Goal: Task Accomplishment & Management: Manage account settings

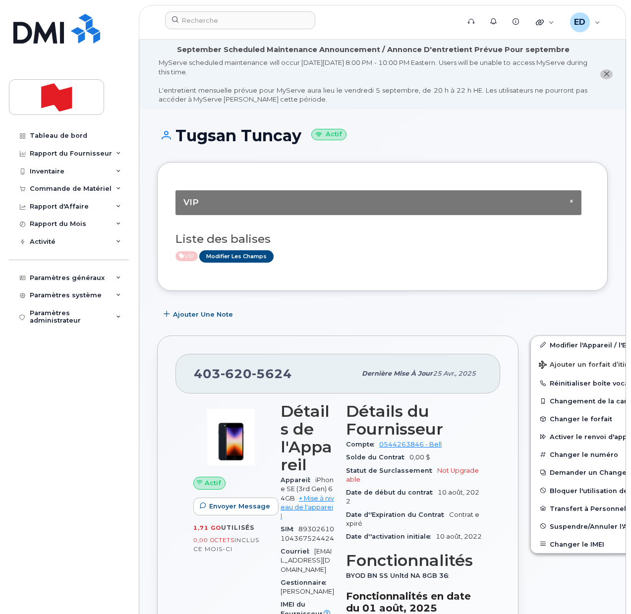
scroll to position [62, 0]
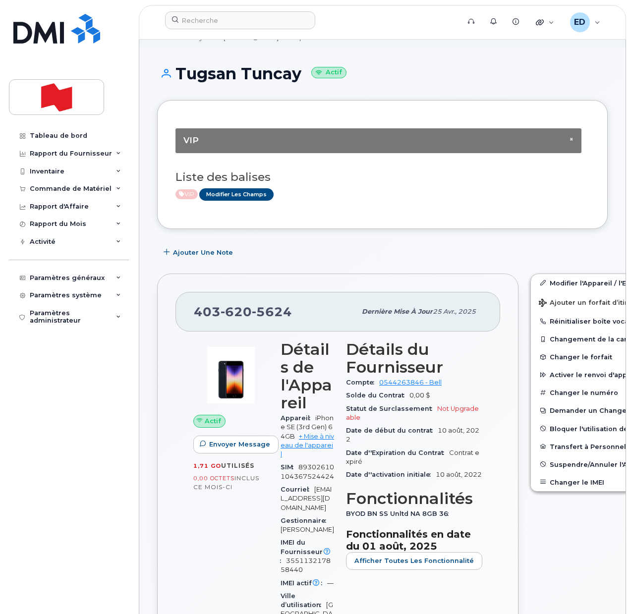
click at [438, 68] on h1 "Tugsan Tuncay Actif" at bounding box center [382, 73] width 451 height 17
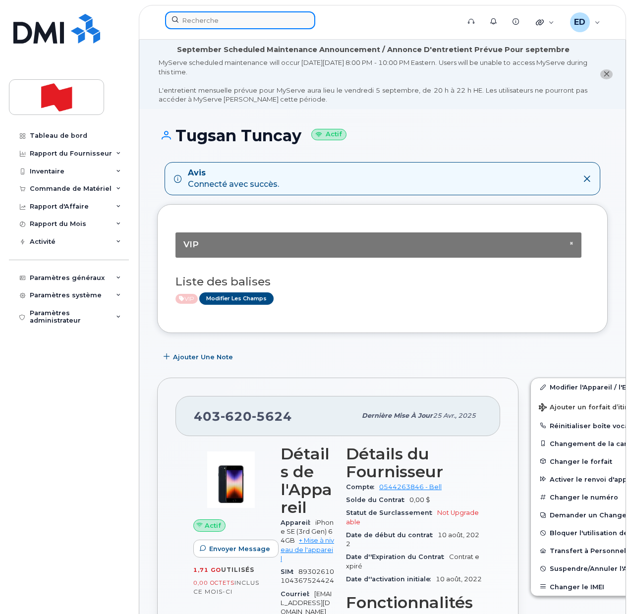
click at [204, 13] on input at bounding box center [240, 20] width 150 height 18
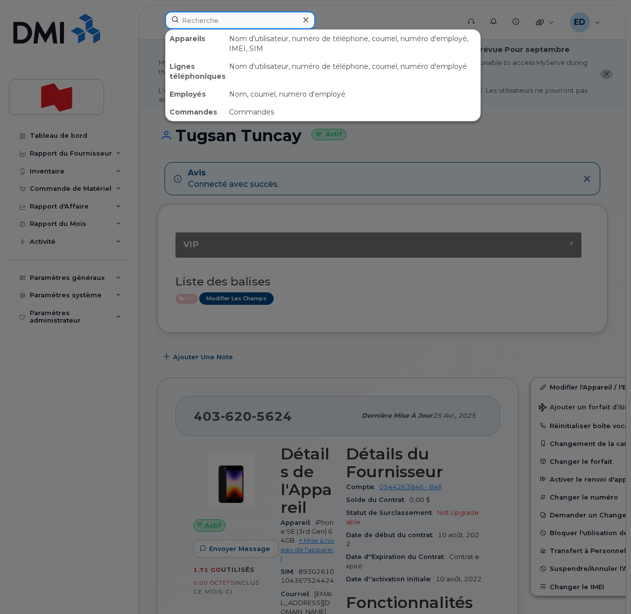
paste input "Bonanno, Simon <Simon.Bonanno@bnc.ca>"
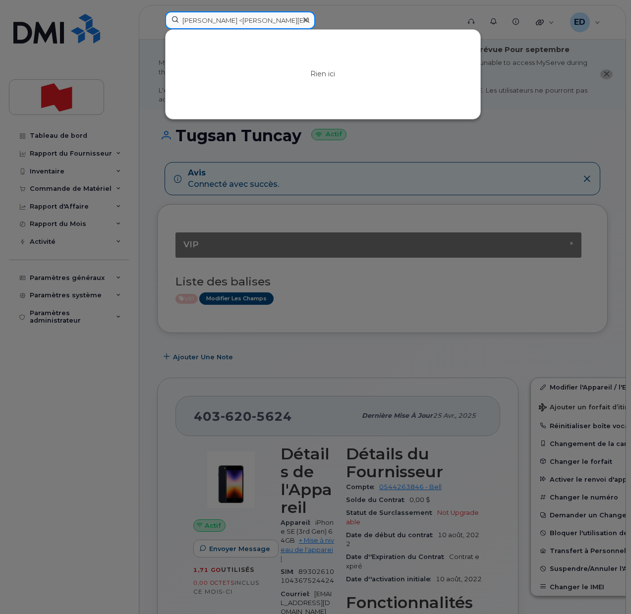
drag, startPoint x: 226, startPoint y: 17, endPoint x: 169, endPoint y: 21, distance: 56.6
click at [169, 21] on input "Bonanno, Simon <Simon.Bonanno@bnc.ca>" at bounding box center [240, 20] width 150 height 18
click at [276, 14] on input "Simon.Bonanno@bnc.ca>" at bounding box center [240, 20] width 150 height 18
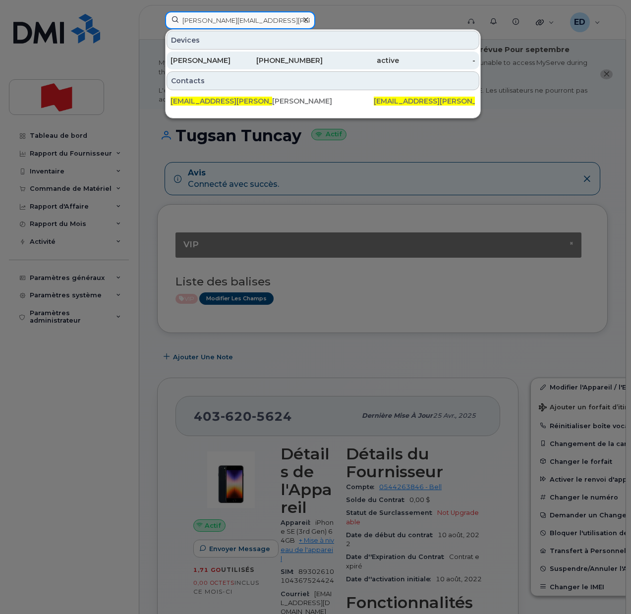
type input "Simon.Bonanno@bnc.ca"
click at [247, 55] on div "Simon Bonanno" at bounding box center [285, 61] width 76 height 18
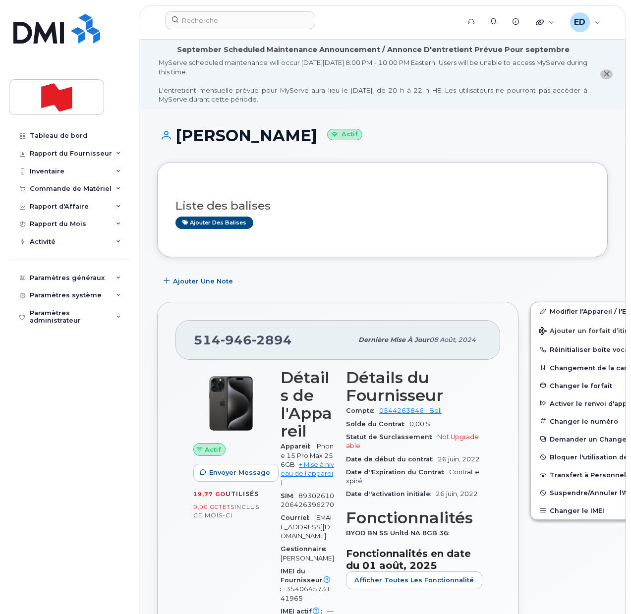
click at [412, 219] on div "Ajouter des balises" at bounding box center [378, 223] width 406 height 12
drag, startPoint x: 308, startPoint y: 335, endPoint x: 193, endPoint y: 341, distance: 115.6
click at [193, 341] on div "514 946 2894 Dernière mise à jour 08 août, 2024" at bounding box center [337, 340] width 325 height 40
copy span "514 946 2894"
click at [558, 334] on span "Ajouter un forfait d’itinérance" at bounding box center [596, 331] width 114 height 9
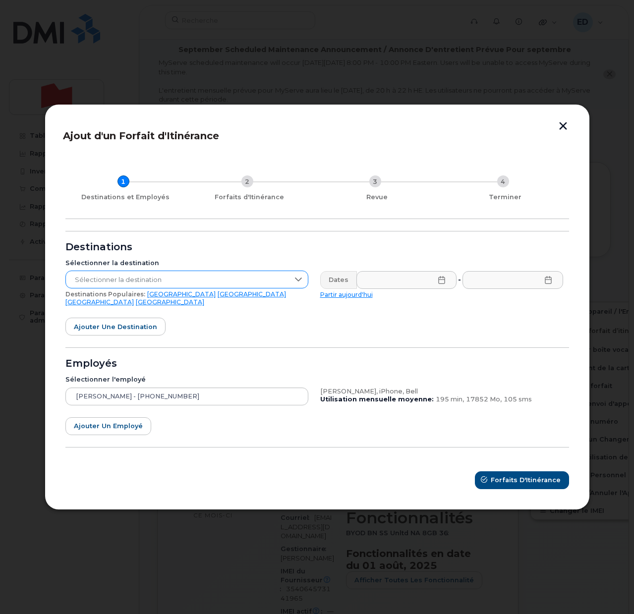
click at [286, 281] on span "Sélectionner la destination" at bounding box center [177, 280] width 223 height 18
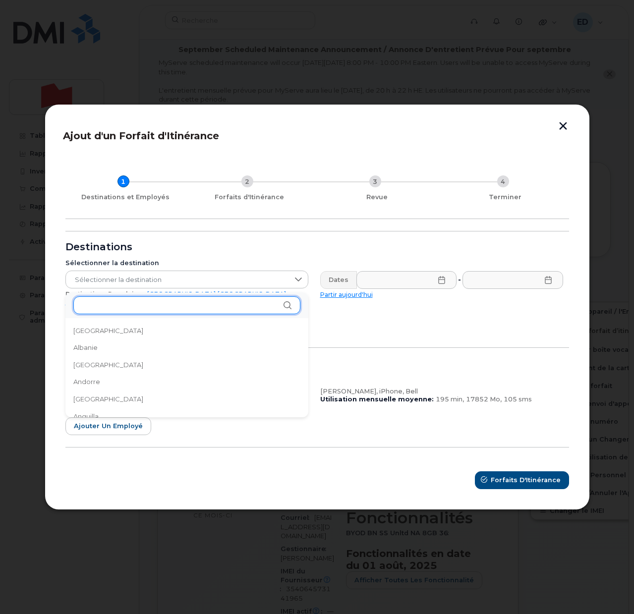
click at [139, 307] on input "text" at bounding box center [186, 305] width 227 height 18
type input "a"
type input "h"
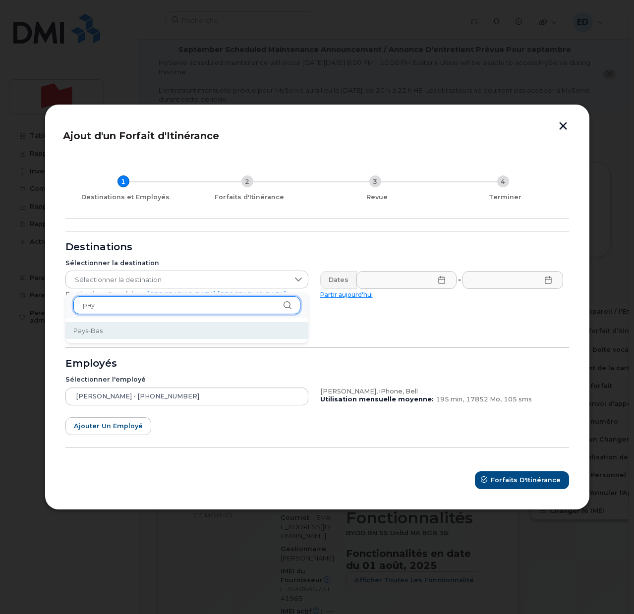
type input "pay"
click at [112, 333] on li "Pays-Bas" at bounding box center [186, 330] width 243 height 17
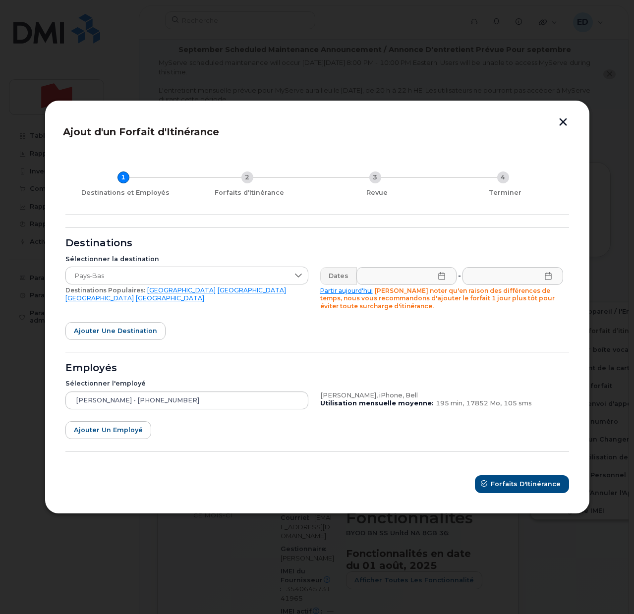
click at [441, 276] on icon at bounding box center [442, 276] width 8 height 8
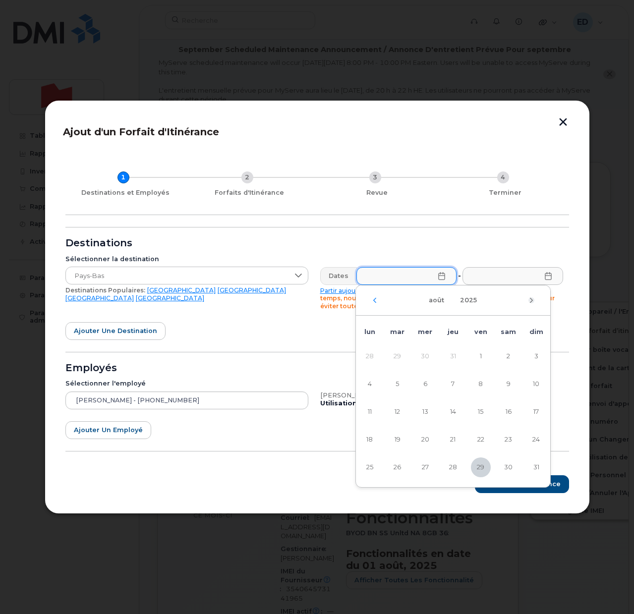
click at [529, 300] on icon "Mois suivant" at bounding box center [531, 300] width 6 height 8
click at [484, 355] on span "5" at bounding box center [481, 356] width 20 height 20
type input "05/09/2025"
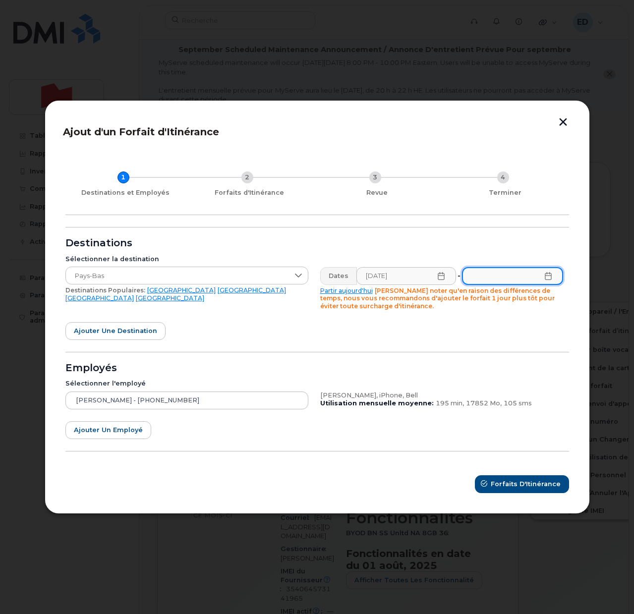
click at [508, 277] on input "text" at bounding box center [512, 276] width 101 height 18
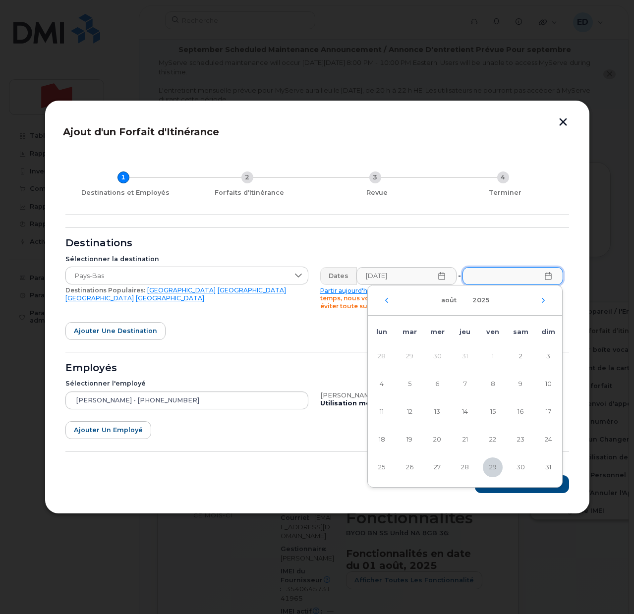
click at [546, 303] on div "août 2025" at bounding box center [465, 300] width 194 height 30
click at [543, 301] on icon "Mois suivant" at bounding box center [543, 299] width 3 height 5
click at [386, 410] on span "15" at bounding box center [382, 412] width 20 height 20
type input "15/09/2025"
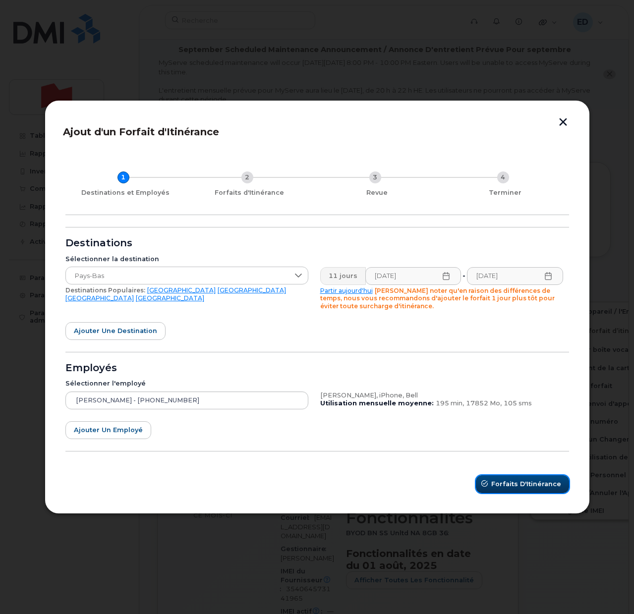
click at [525, 486] on span "Forfaits d'Itinérance" at bounding box center [526, 483] width 70 height 9
click at [564, 122] on button "button" at bounding box center [563, 123] width 15 height 10
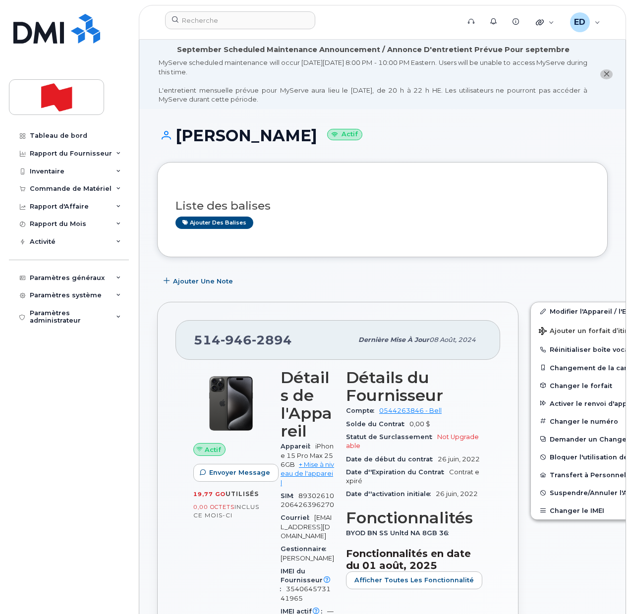
drag, startPoint x: 354, startPoint y: 233, endPoint x: 484, endPoint y: 321, distance: 157.0
click at [356, 233] on div "Liste des balises Ajouter des balises" at bounding box center [382, 209] width 414 height 58
click at [549, 332] on span "Ajouter un forfait d’itinérance" at bounding box center [596, 331] width 114 height 9
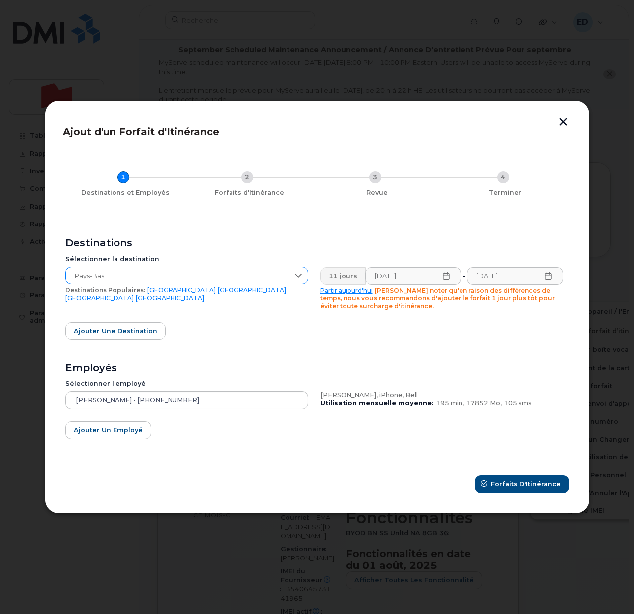
drag, startPoint x: 250, startPoint y: 273, endPoint x: 247, endPoint y: 280, distance: 8.2
click at [250, 278] on span "Pays-Bas" at bounding box center [177, 276] width 223 height 18
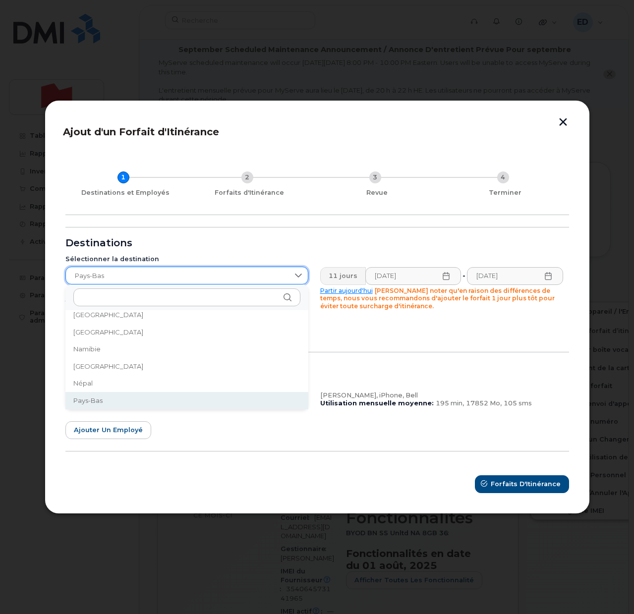
scroll to position [2231, 0]
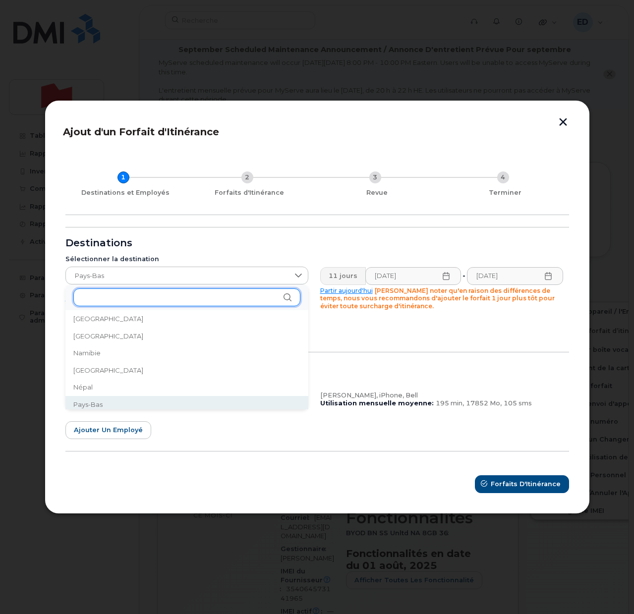
click at [133, 296] on input "text" at bounding box center [186, 297] width 227 height 18
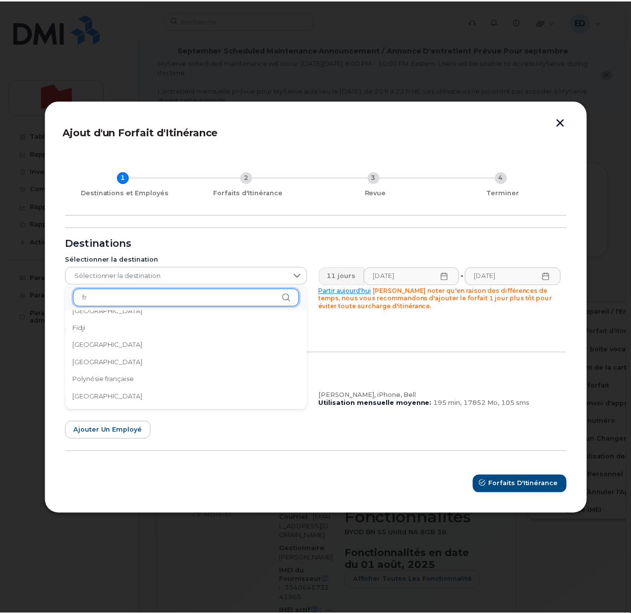
scroll to position [0, 0]
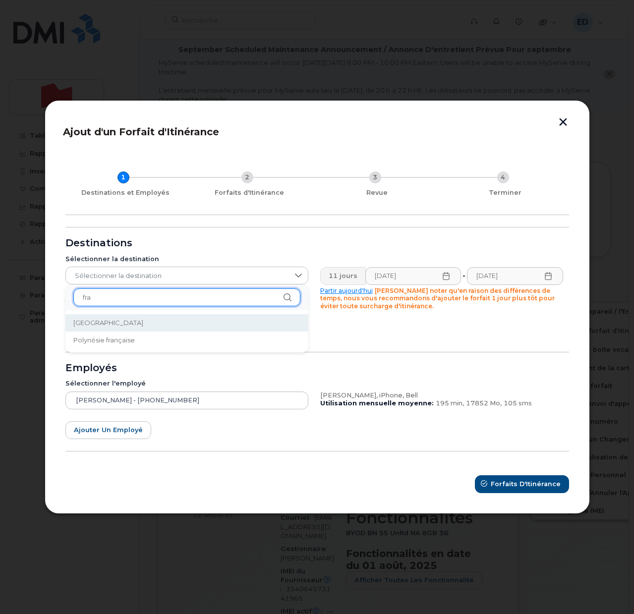
type input "fra"
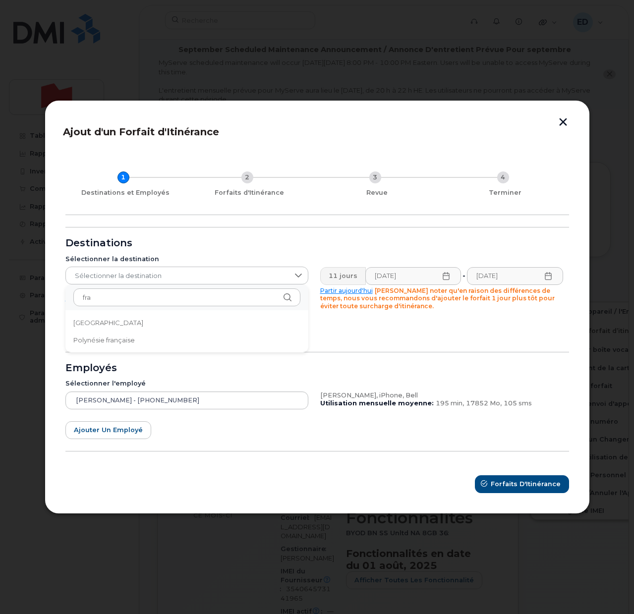
click at [107, 323] on li "France" at bounding box center [186, 322] width 243 height 17
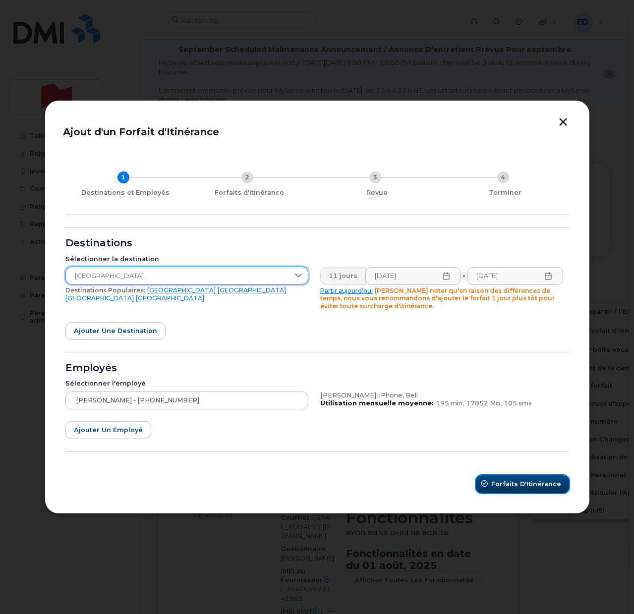
click at [513, 484] on span "Forfaits d'Itinérance" at bounding box center [526, 483] width 70 height 9
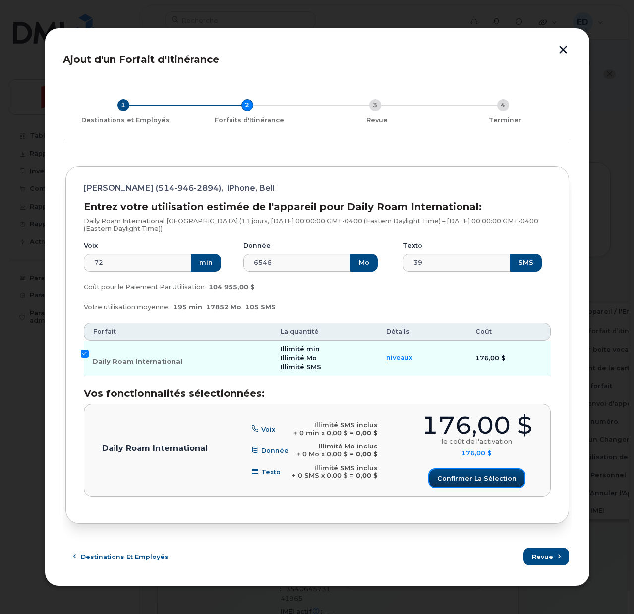
click at [476, 479] on span "Confirmer la sélection" at bounding box center [476, 478] width 79 height 9
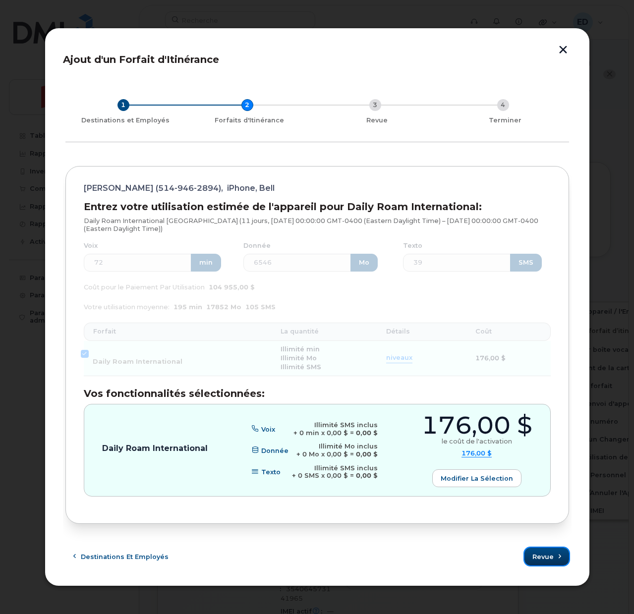
click at [549, 554] on span "Revue" at bounding box center [542, 556] width 21 height 9
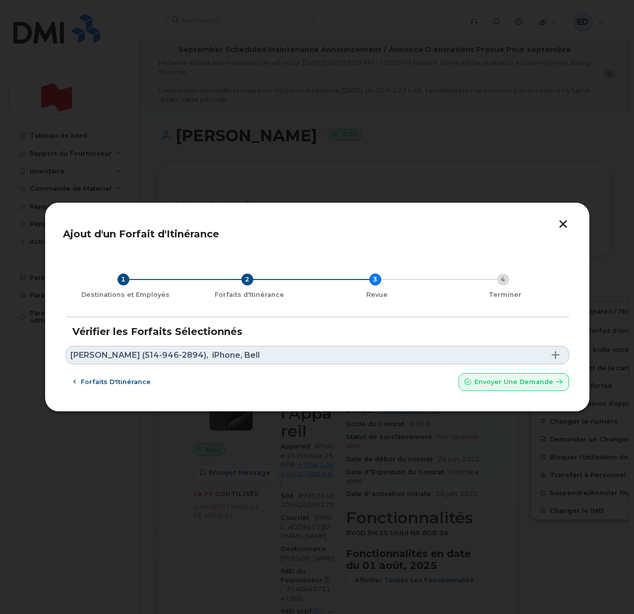
click at [276, 349] on link "Simon Bonanno (514-946-2894), iPhone, Bell" at bounding box center [317, 355] width 504 height 18
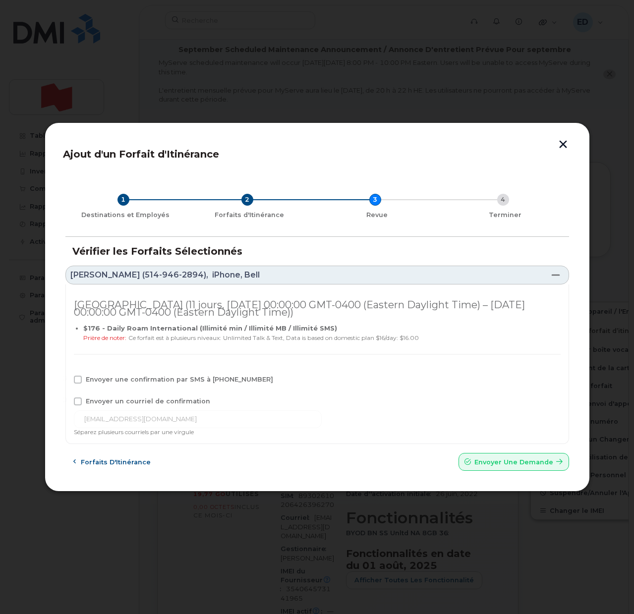
click at [78, 382] on span at bounding box center [78, 380] width 8 height 8
click at [67, 381] on input "Envoyer une confirmation par SMS à 514-946-2894" at bounding box center [64, 378] width 5 height 5
checkbox input "true"
click at [78, 402] on span at bounding box center [78, 401] width 8 height 8
click at [67, 402] on input "Envoyer un courriel de confirmation" at bounding box center [64, 399] width 5 height 5
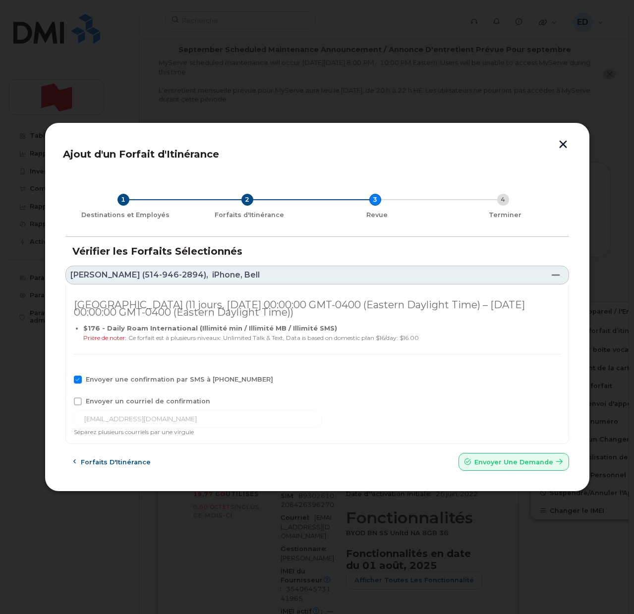
checkbox input "true"
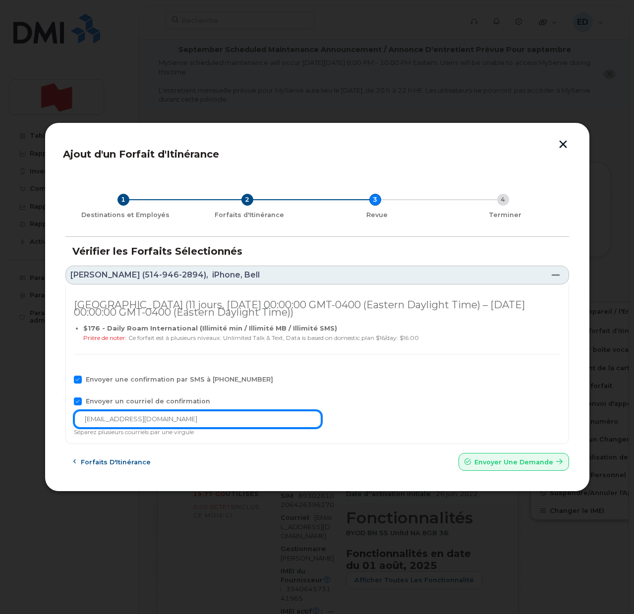
drag, startPoint x: 214, startPoint y: 419, endPoint x: 28, endPoint y: 423, distance: 185.9
click at [28, 423] on div "Ajout d'un Forfait d'Itinérance 1 Destinations et Employés 2 Forfaits d'Itinéra…" at bounding box center [317, 307] width 634 height 614
paste input "telecom-voix"
type input "telecom-voix@bnc.ca"
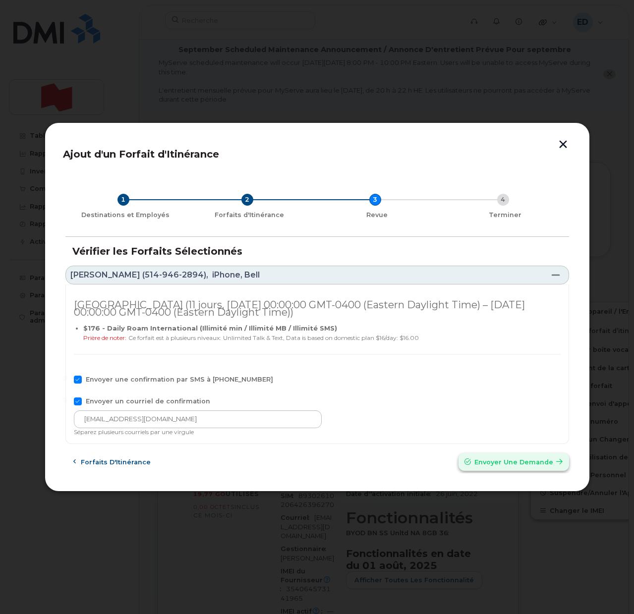
click at [489, 466] on span "Envoyer une Demande" at bounding box center [513, 461] width 79 height 9
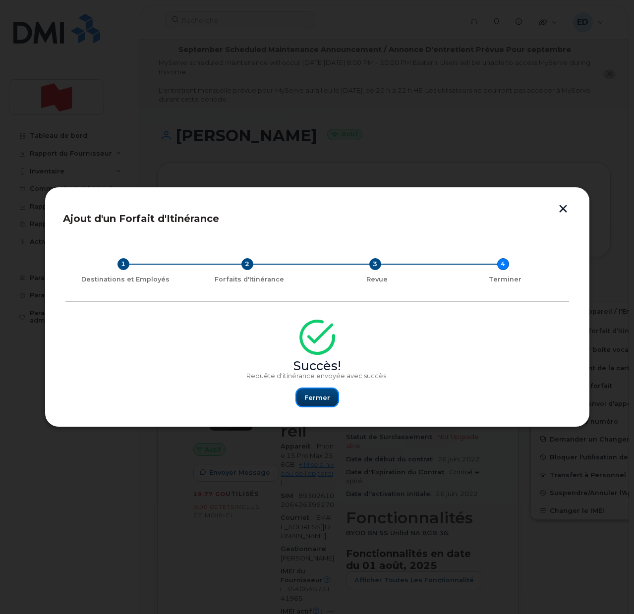
drag, startPoint x: 318, startPoint y: 394, endPoint x: 318, endPoint y: 554, distance: 159.6
click at [318, 394] on span "Fermer" at bounding box center [317, 397] width 26 height 9
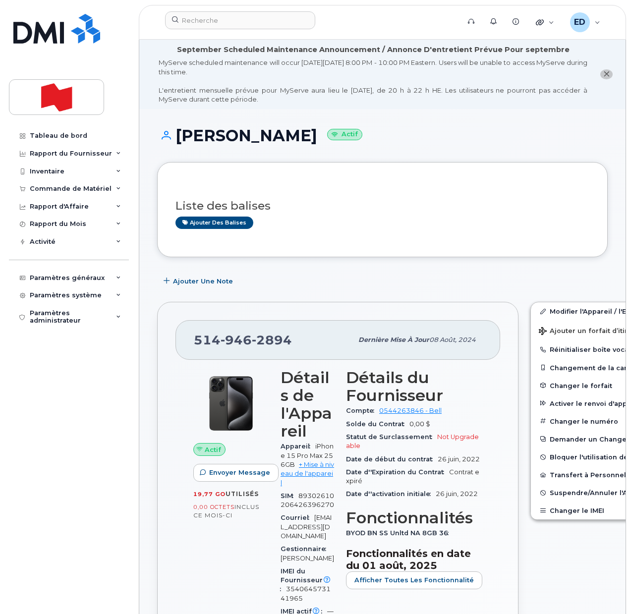
click at [218, 22] on input at bounding box center [240, 20] width 150 height 18
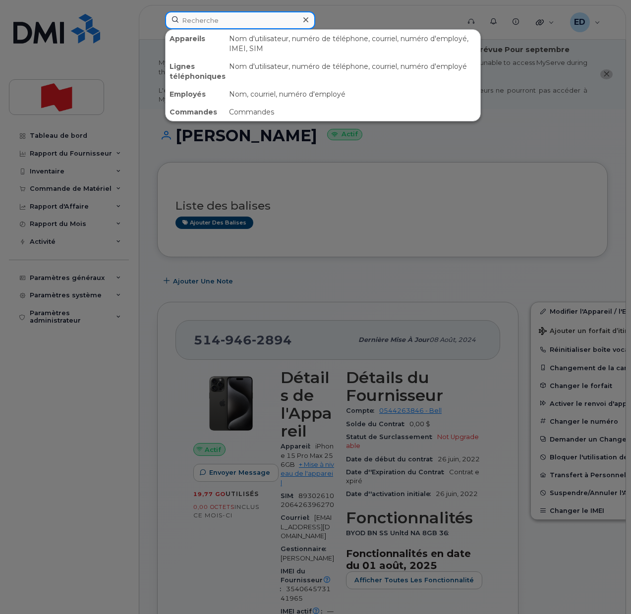
paste input "Rami Nassar"
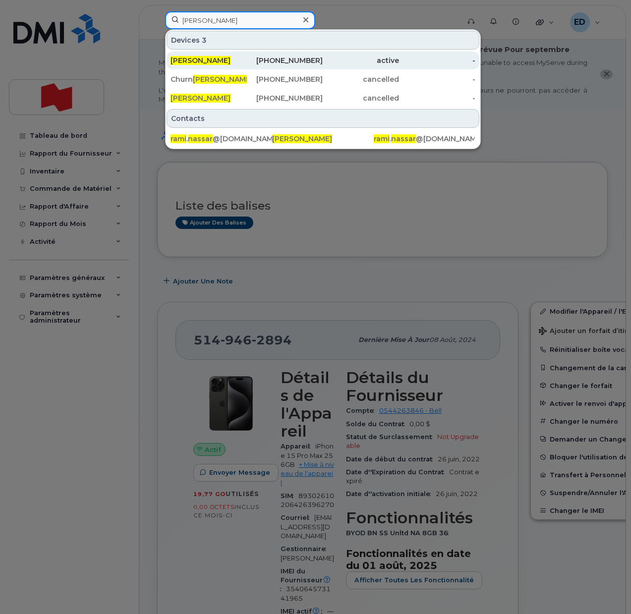
type input "Rami Nassar"
click at [200, 57] on span "Rami Nassar" at bounding box center [200, 60] width 60 height 9
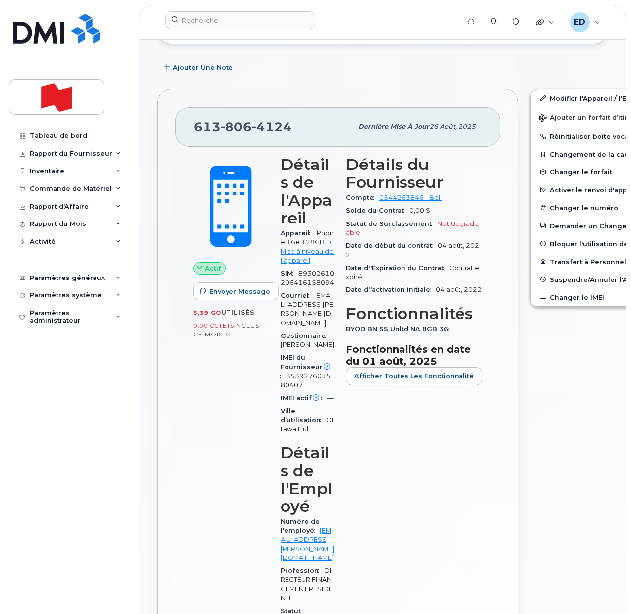
scroll to position [310, 0]
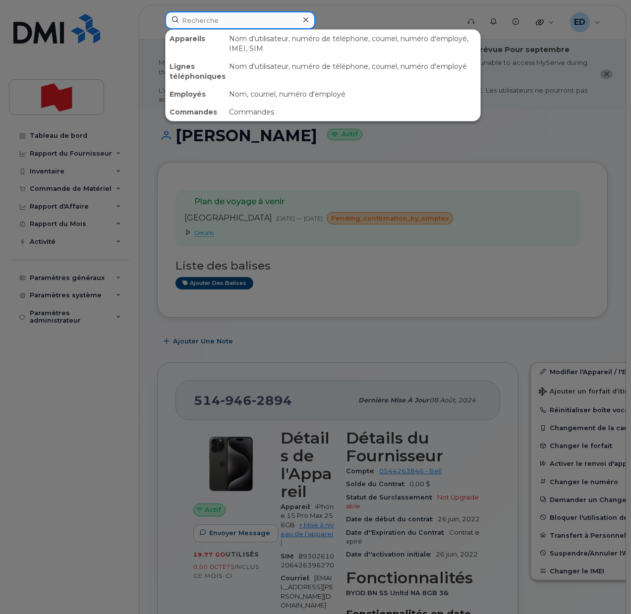
click at [216, 14] on input at bounding box center [240, 20] width 150 height 18
paste input "[PERSON_NAME]"
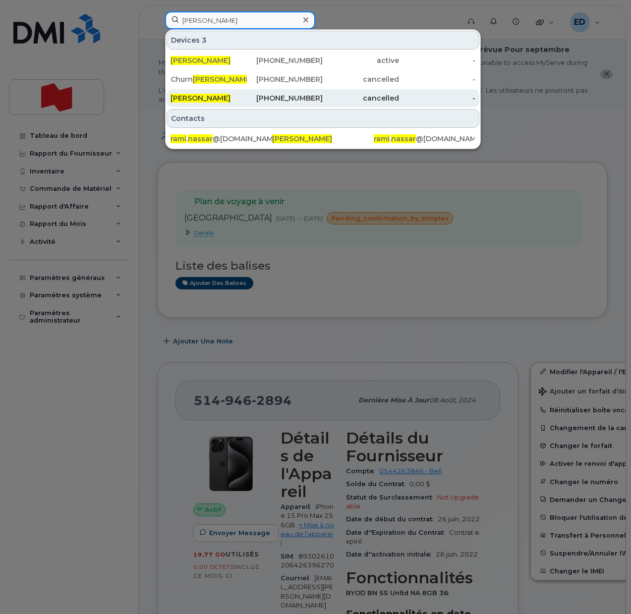
type input "[PERSON_NAME]"
click at [202, 97] on span "[PERSON_NAME]" at bounding box center [200, 98] width 60 height 9
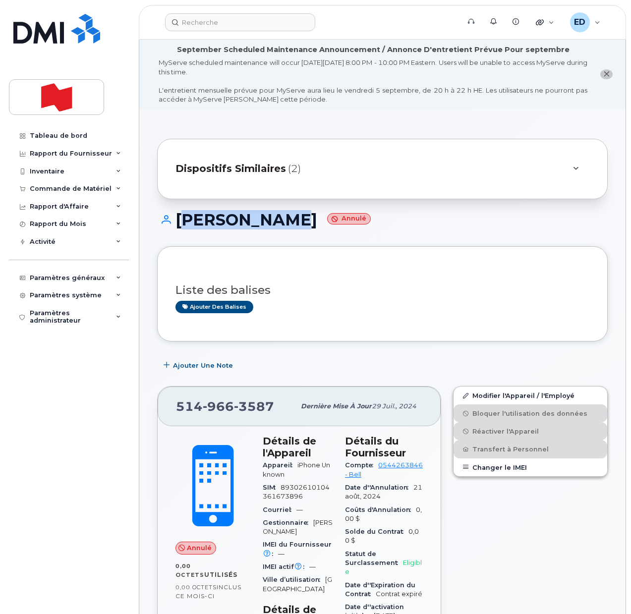
drag, startPoint x: 281, startPoint y: 214, endPoint x: 180, endPoint y: 221, distance: 100.4
click at [180, 221] on h1 "[PERSON_NAME]" at bounding box center [382, 219] width 451 height 17
copy h1 "[PERSON_NAME]"
click at [367, 270] on div "Liste des balises Ajouter des balises" at bounding box center [382, 294] width 414 height 58
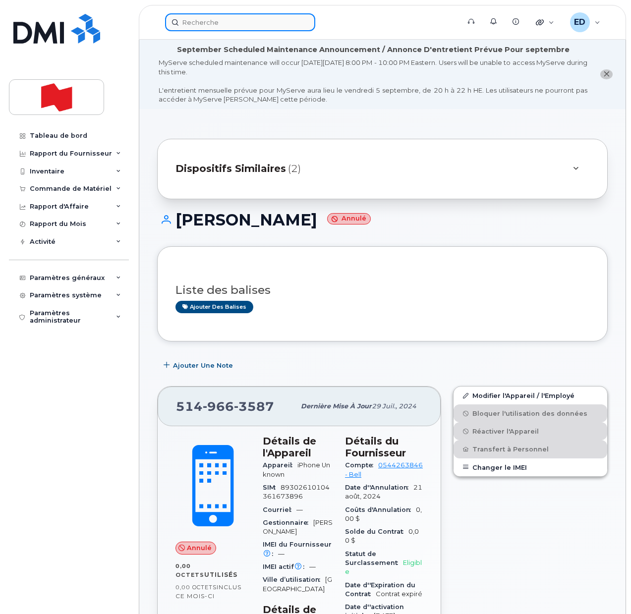
click at [210, 20] on input at bounding box center [240, 22] width 150 height 18
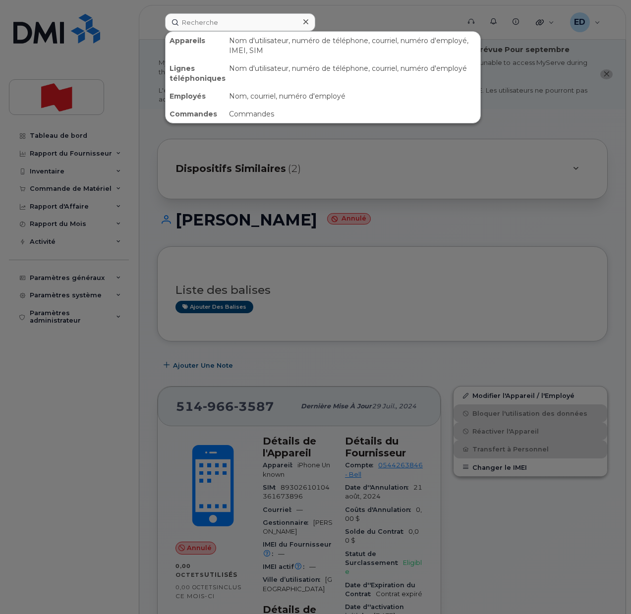
drag, startPoint x: 281, startPoint y: 222, endPoint x: 201, endPoint y: 222, distance: 80.3
click at [201, 222] on div at bounding box center [315, 307] width 631 height 614
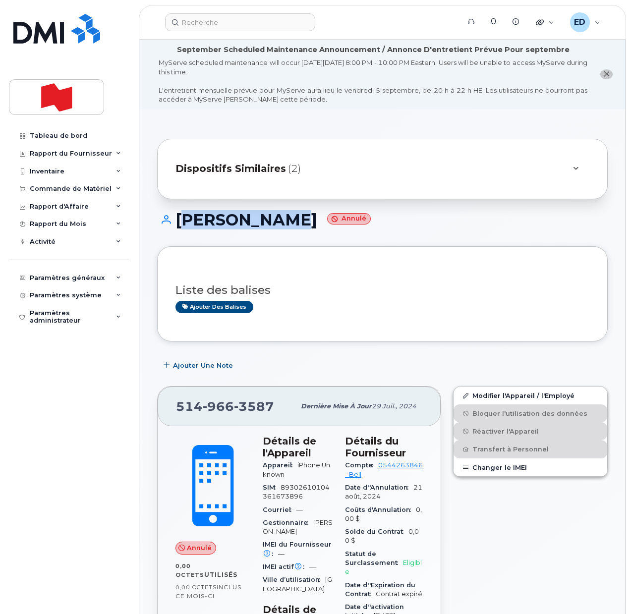
drag, startPoint x: 283, startPoint y: 224, endPoint x: 179, endPoint y: 231, distance: 104.3
click at [174, 226] on h1 "Rami Nassar Annulé" at bounding box center [382, 219] width 451 height 17
copy h1 "[PERSON_NAME]"
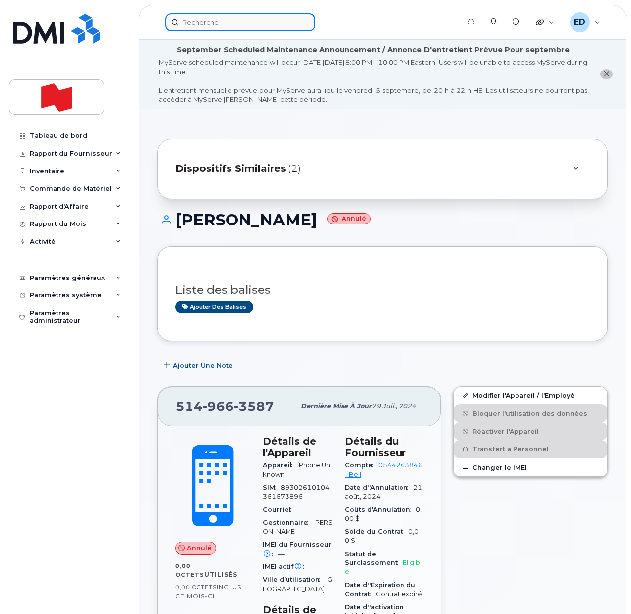
click at [221, 21] on input at bounding box center [240, 22] width 150 height 18
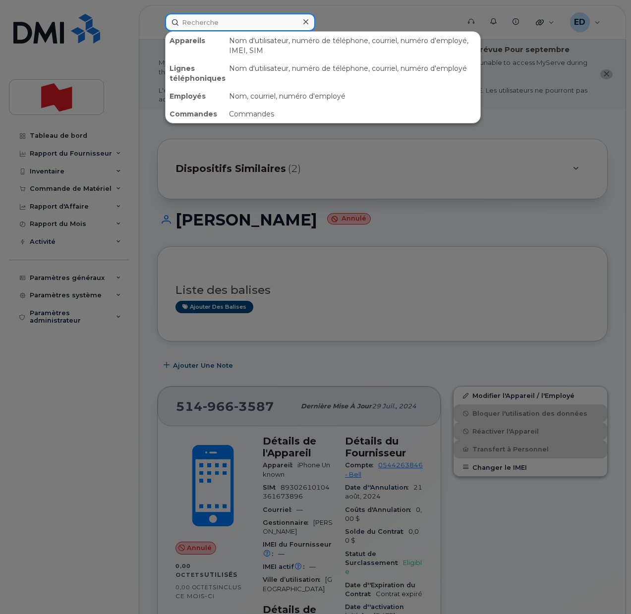
paste input "[PERSON_NAME]"
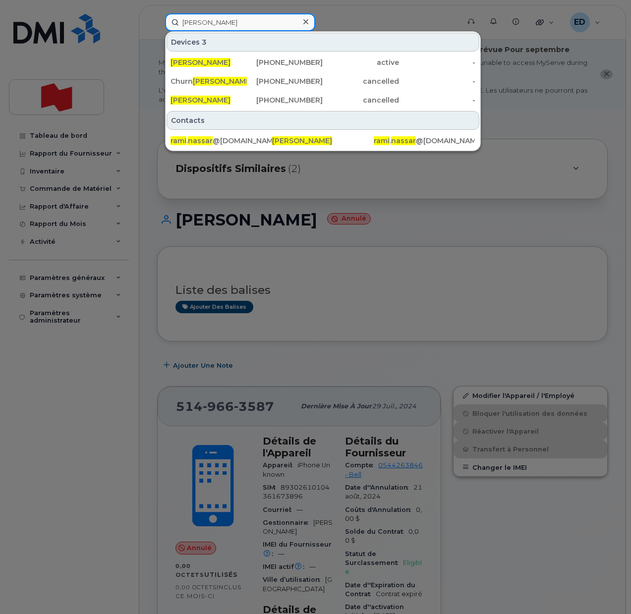
drag, startPoint x: 226, startPoint y: 24, endPoint x: 179, endPoint y: 23, distance: 47.1
click at [179, 23] on input "[PERSON_NAME]" at bounding box center [240, 22] width 150 height 18
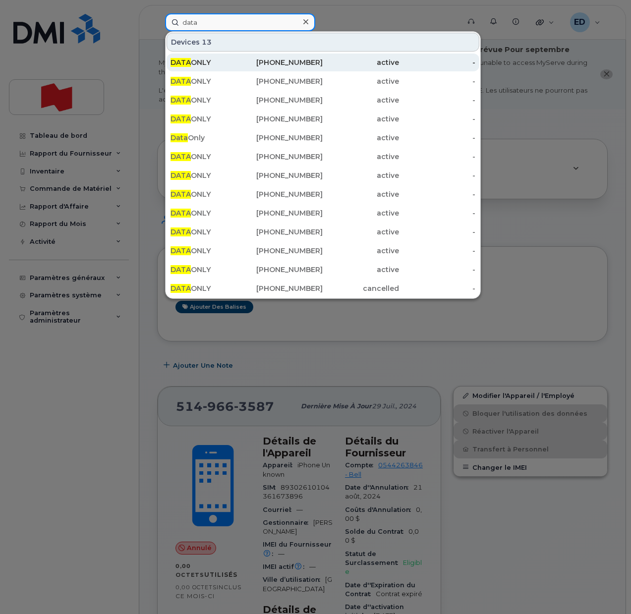
type input "data"
drag, startPoint x: 222, startPoint y: 62, endPoint x: 234, endPoint y: 70, distance: 14.7
click at [221, 62] on div "DATA ONLY" at bounding box center [208, 62] width 76 height 10
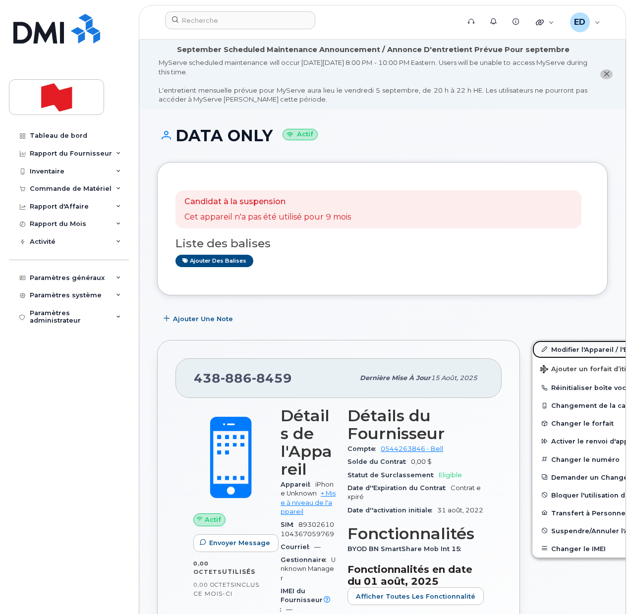
click at [550, 350] on link "Modifier l'Appareil / l'Employé" at bounding box center [609, 349] width 154 height 18
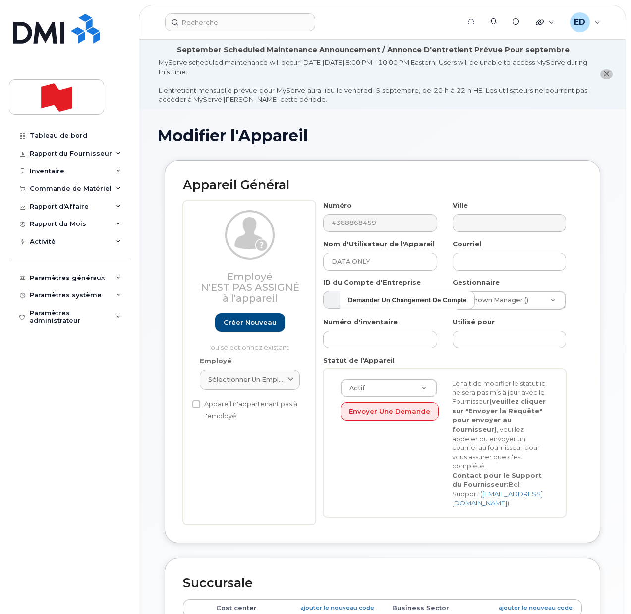
select select "22916206"
click at [267, 376] on span "Sélectionner un employé" at bounding box center [245, 379] width 75 height 9
paste input "[EMAIL_ADDRESS][PERSON_NAME][DOMAIN_NAME]"
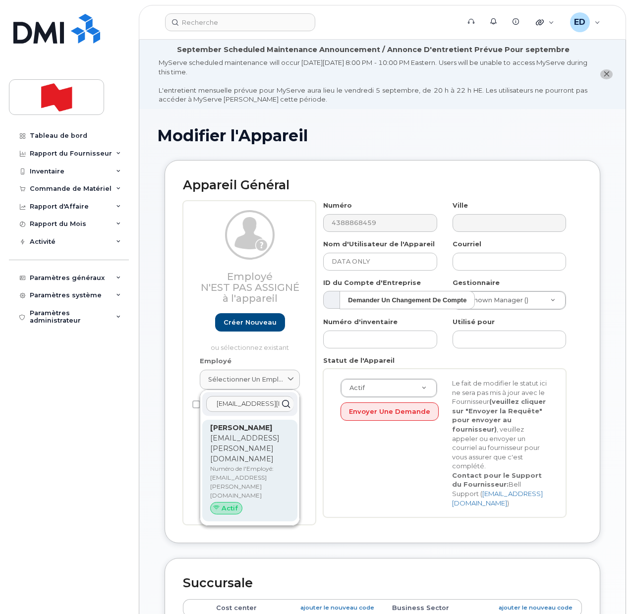
type input "[EMAIL_ADDRESS][PERSON_NAME][DOMAIN_NAME]"
click at [236, 464] on p "Numéro de l'Employé: rami.nassar@nbc.ca" at bounding box center [249, 482] width 79 height 36
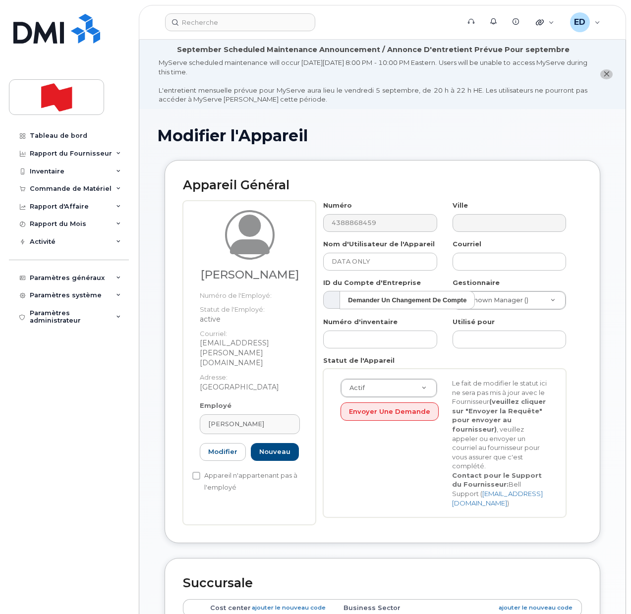
type input "[EMAIL_ADDRESS][PERSON_NAME][DOMAIN_NAME]"
type input "[PERSON_NAME]"
type input "[EMAIL_ADDRESS][PERSON_NAME][DOMAIN_NAME]"
type input "22916666"
select select "22917077"
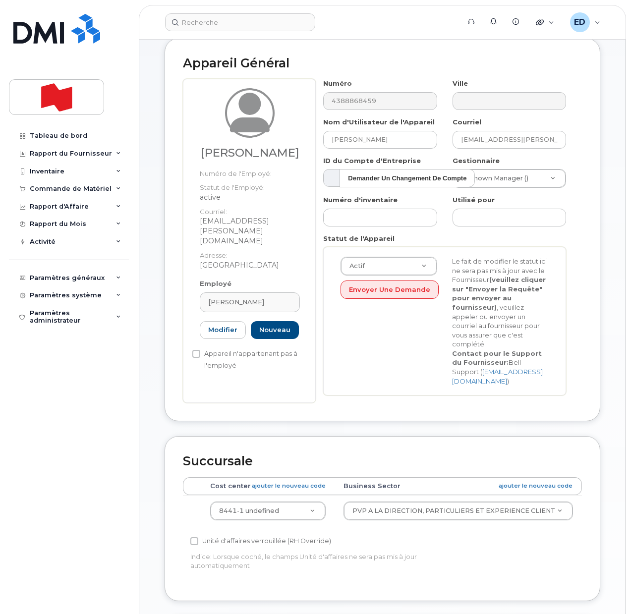
scroll to position [124, 0]
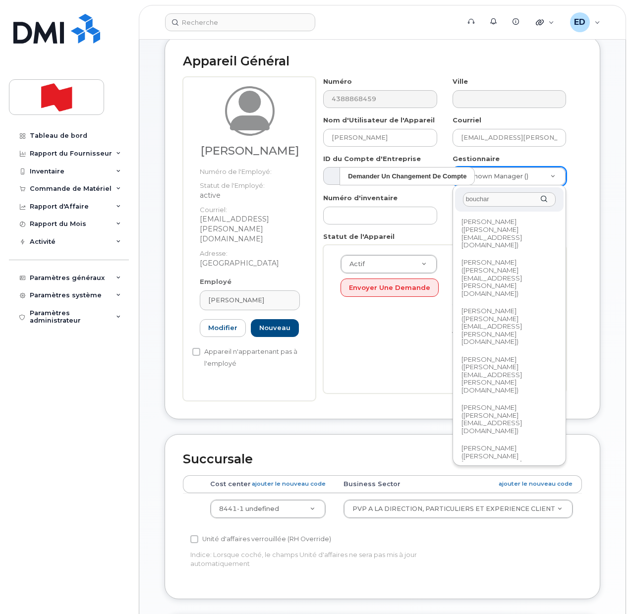
type input "bouchar"
type input "1920962"
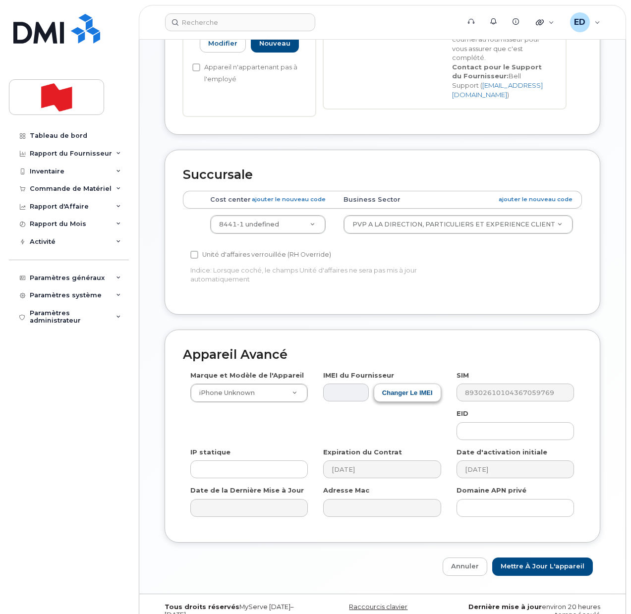
scroll to position [409, 0]
click at [538, 557] on input "Mettre à jour l'appareil" at bounding box center [542, 566] width 101 height 18
type input "Sauvegarde..."
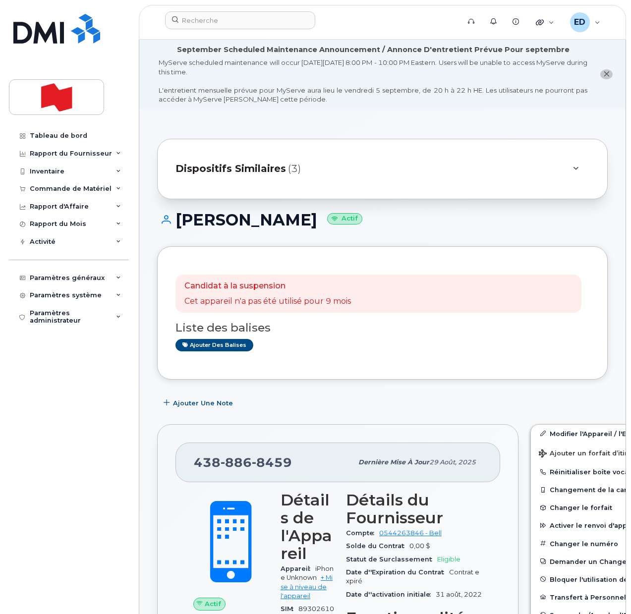
click at [522, 162] on div "Dispositifs Similaires (3)" at bounding box center [368, 169] width 386 height 24
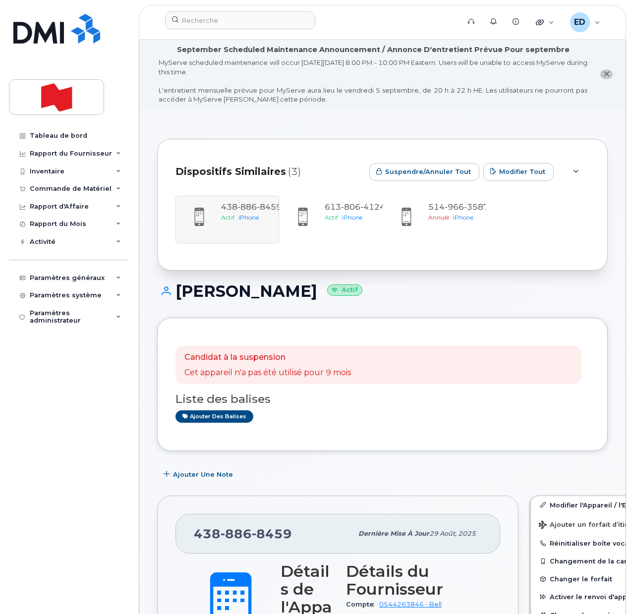
click at [243, 221] on div "[PHONE_NUMBER] Actif iPhone [PHONE_NUMBER] Actif iPhone [PHONE_NUMBER] Annulé i…" at bounding box center [382, 220] width 414 height 48
drag, startPoint x: 225, startPoint y: 214, endPoint x: 226, endPoint y: 221, distance: 7.7
click at [225, 213] on div "[PHONE_NUMBER] Actif iPhone [PHONE_NUMBER] Actif iPhone [PHONE_NUMBER] Annulé i…" at bounding box center [382, 220] width 414 height 48
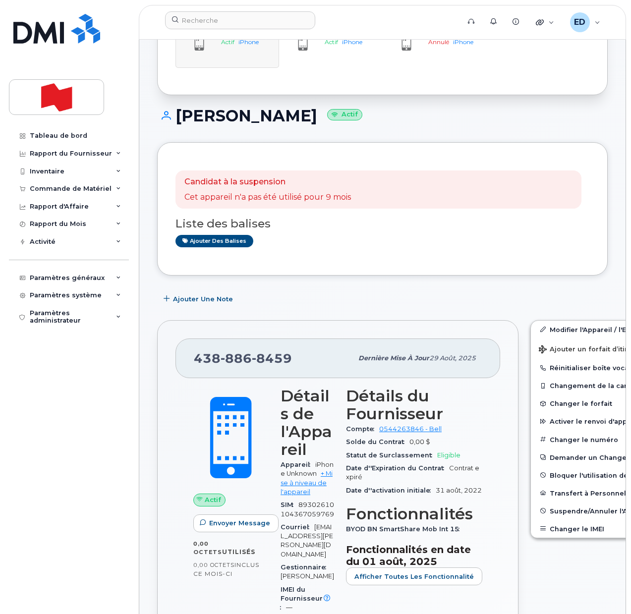
scroll to position [186, 0]
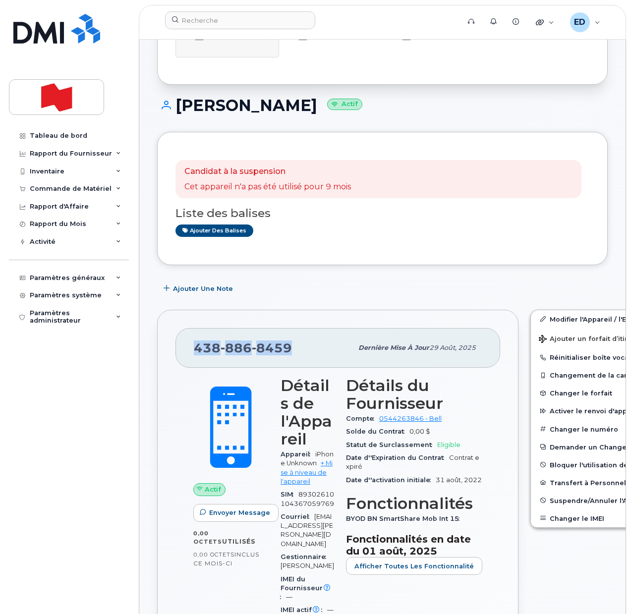
drag, startPoint x: 290, startPoint y: 349, endPoint x: 197, endPoint y: 352, distance: 93.7
click at [197, 352] on div "[PHONE_NUMBER]" at bounding box center [273, 348] width 159 height 21
copy span "[PHONE_NUMBER]"
drag, startPoint x: 282, startPoint y: 107, endPoint x: 181, endPoint y: 108, distance: 100.6
click at [181, 108] on h1 "[PERSON_NAME] Actif" at bounding box center [382, 105] width 451 height 17
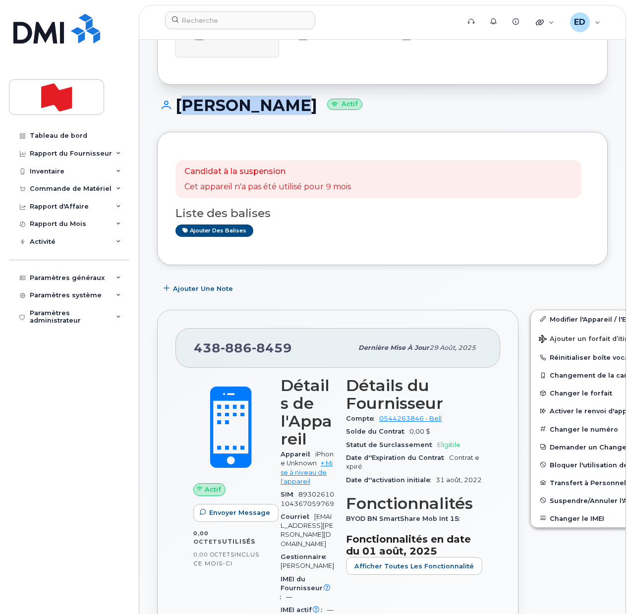
copy h1 "[PERSON_NAME]"
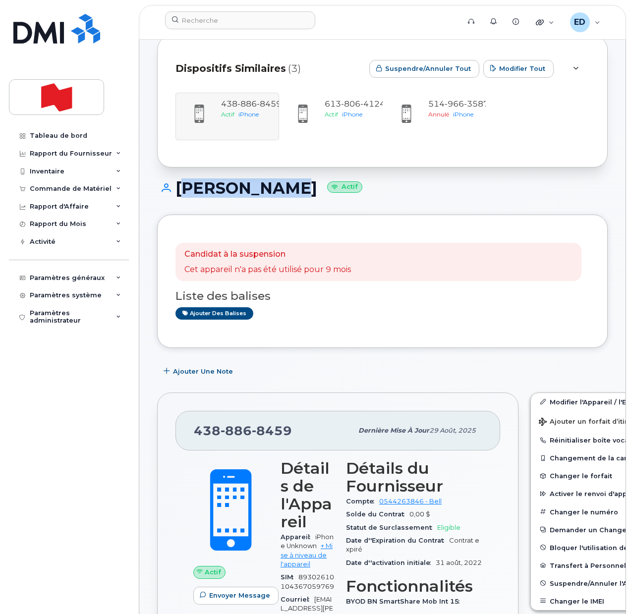
scroll to position [0, 0]
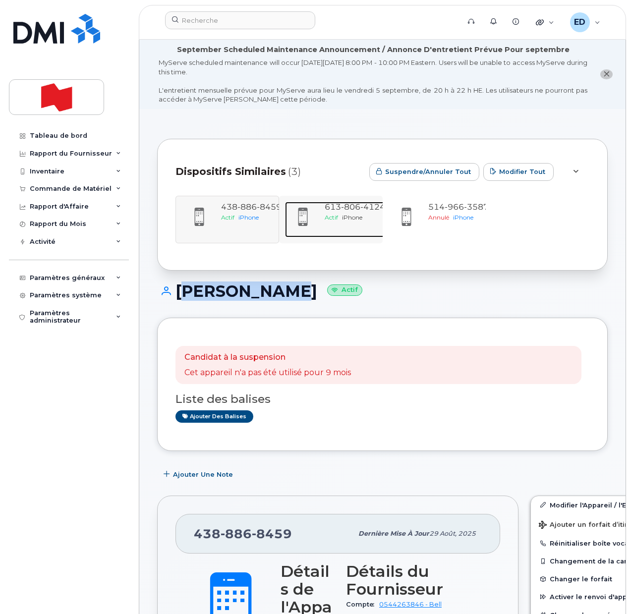
click at [340, 206] on span "[PHONE_NUMBER]" at bounding box center [355, 206] width 60 height 9
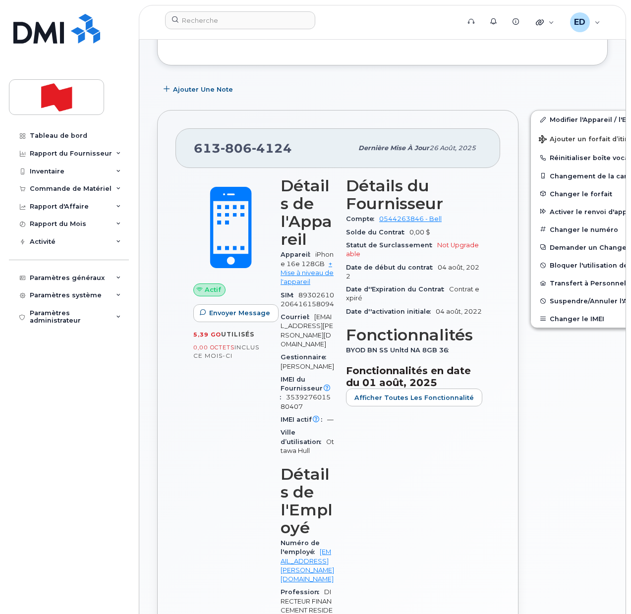
scroll to position [352, 0]
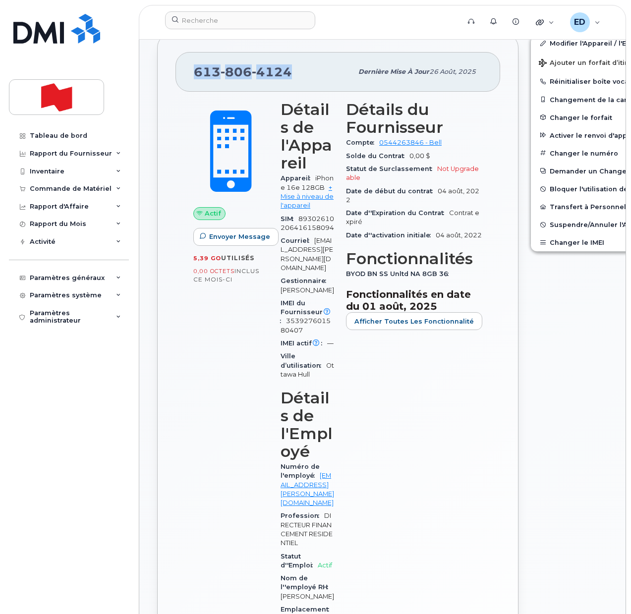
drag, startPoint x: 291, startPoint y: 75, endPoint x: 195, endPoint y: 72, distance: 96.2
click at [195, 72] on div "[PHONE_NUMBER]" at bounding box center [273, 71] width 159 height 21
copy span "[PHONE_NUMBER]"
drag, startPoint x: 299, startPoint y: 275, endPoint x: 314, endPoint y: 260, distance: 21.4
click at [314, 260] on div "Courriel rami.nassar@nbc.ca" at bounding box center [308, 254] width 54 height 40
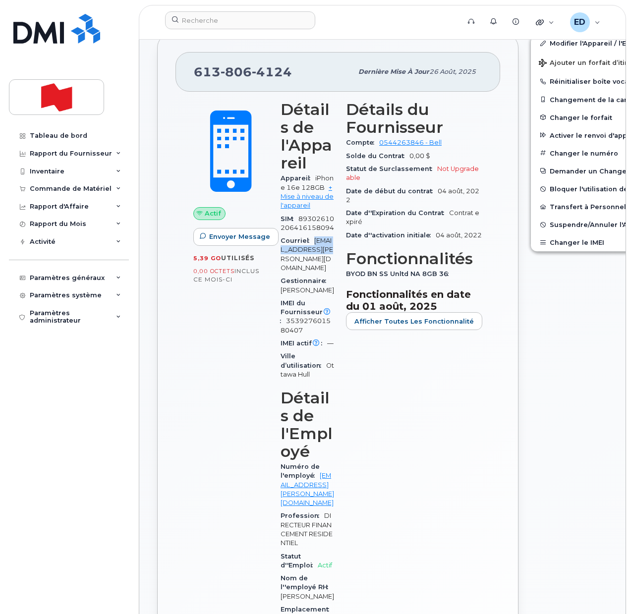
copy span "rami.nassar@nbc.ca"
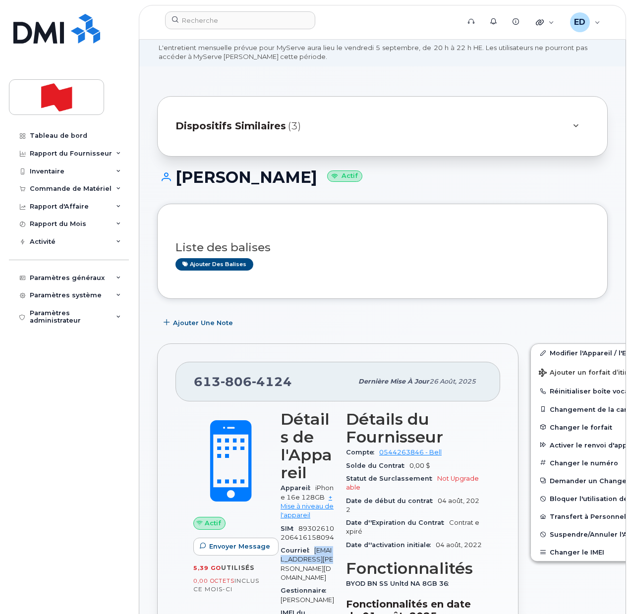
scroll to position [0, 0]
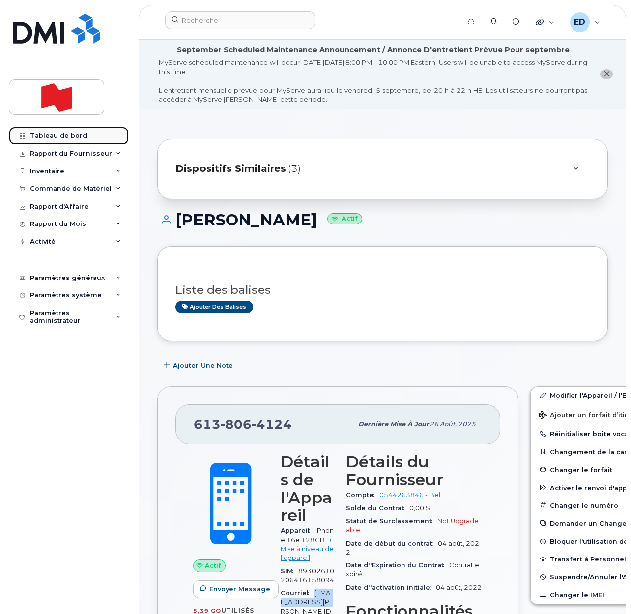
click at [63, 132] on div "Tableau de bord" at bounding box center [58, 136] width 57 height 8
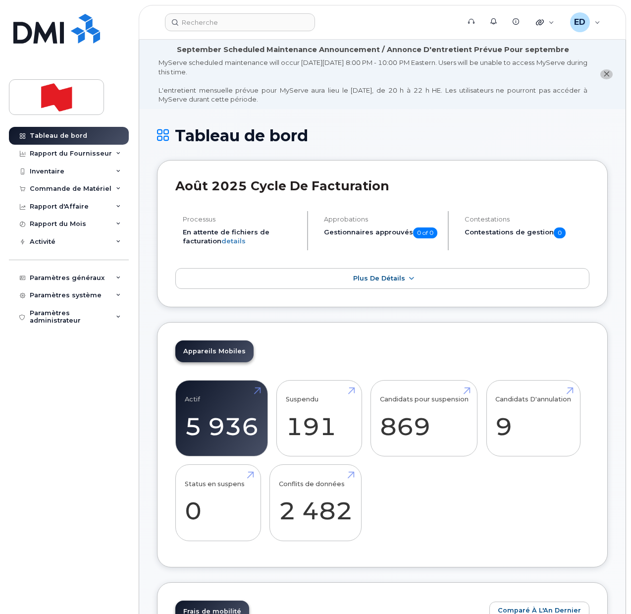
click at [504, 140] on h1 "Tableau de bord" at bounding box center [382, 135] width 451 height 17
click at [504, 20] on div "ED" at bounding box center [580, 22] width 20 height 20
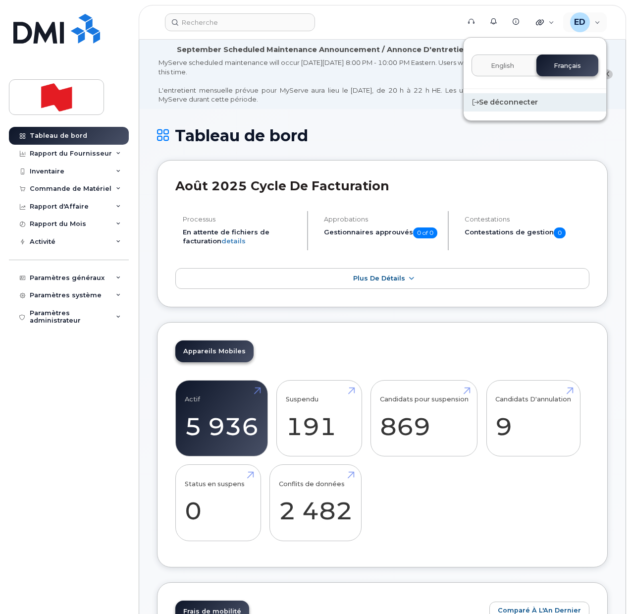
click at [504, 99] on div "Se déconnecter" at bounding box center [535, 102] width 143 height 18
